Goal: Transaction & Acquisition: Obtain resource

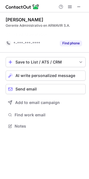
scroll to position [3, 3]
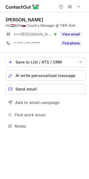
scroll to position [122, 89]
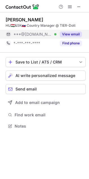
click at [78, 32] on button "View email" at bounding box center [71, 35] width 22 height 6
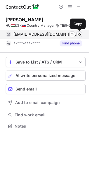
click at [79, 35] on span at bounding box center [79, 34] width 5 height 5
click at [79, 36] on span at bounding box center [79, 34] width 5 height 5
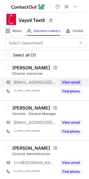
click at [76, 82] on button "View email" at bounding box center [71, 83] width 22 height 6
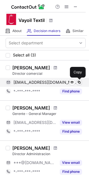
click at [79, 82] on span at bounding box center [79, 82] width 5 height 5
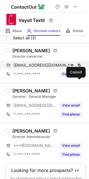
scroll to position [49, 0]
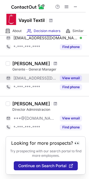
click at [73, 75] on button "View email" at bounding box center [71, 78] width 22 height 6
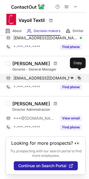
click at [80, 76] on span at bounding box center [79, 78] width 5 height 5
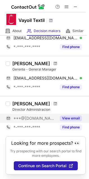
click at [71, 116] on button "View email" at bounding box center [71, 119] width 22 height 6
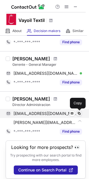
click at [79, 113] on span at bounding box center [79, 113] width 5 height 5
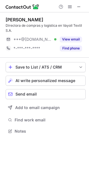
scroll to position [127, 89]
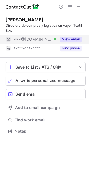
click at [68, 39] on button "View email" at bounding box center [71, 40] width 22 height 6
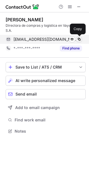
click at [80, 39] on span at bounding box center [79, 39] width 5 height 5
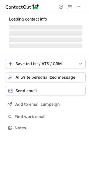
scroll to position [122, 89]
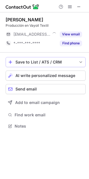
click at [72, 32] on button "View email" at bounding box center [71, 35] width 22 height 6
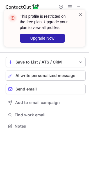
click at [79, 17] on span at bounding box center [80, 15] width 5 height 6
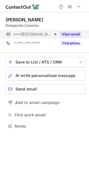
click at [66, 35] on button "View email" at bounding box center [71, 35] width 22 height 6
click at [67, 34] on button "View email" at bounding box center [71, 35] width 22 height 6
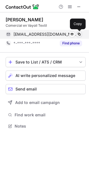
click at [78, 35] on span at bounding box center [79, 34] width 5 height 5
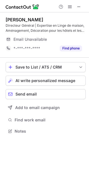
scroll to position [127, 89]
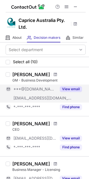
drag, startPoint x: 73, startPoint y: 88, endPoint x: 61, endPoint y: 77, distance: 16.1
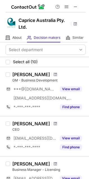
click at [72, 88] on button "View email" at bounding box center [71, 89] width 22 height 6
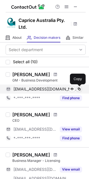
click at [80, 89] on span at bounding box center [79, 89] width 5 height 5
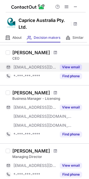
scroll to position [62, 0]
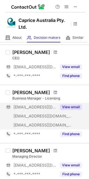
click at [75, 106] on button "View email" at bounding box center [71, 107] width 22 height 6
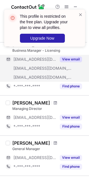
scroll to position [125, 0]
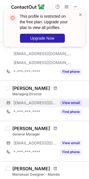
click at [71, 101] on button "View email" at bounding box center [71, 103] width 22 height 6
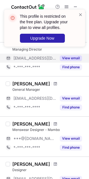
scroll to position [187, 0]
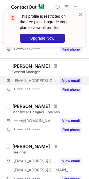
click at [72, 81] on button "View email" at bounding box center [71, 81] width 22 height 6
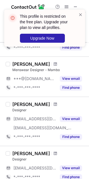
scroll to position [219, 0]
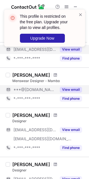
click at [74, 86] on div "View email" at bounding box center [70, 89] width 26 height 9
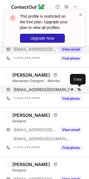
click at [80, 89] on span at bounding box center [79, 89] width 5 height 5
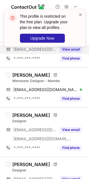
scroll to position [250, 0]
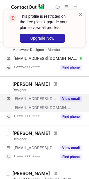
click at [69, 101] on button "View email" at bounding box center [71, 99] width 22 height 6
click at [77, 98] on button "View email" at bounding box center [71, 99] width 22 height 6
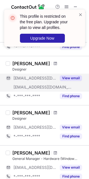
scroll to position [312, 0]
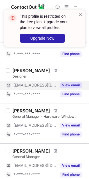
click at [74, 89] on div "View email" at bounding box center [70, 85] width 26 height 9
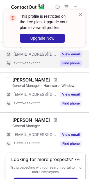
scroll to position [344, 0]
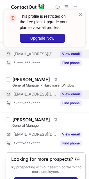
click at [73, 94] on button "View email" at bounding box center [71, 94] width 22 height 6
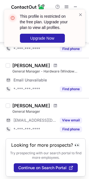
scroll to position [365, 0]
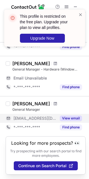
click at [75, 116] on button "View email" at bounding box center [71, 119] width 22 height 6
